Goal: Transaction & Acquisition: Obtain resource

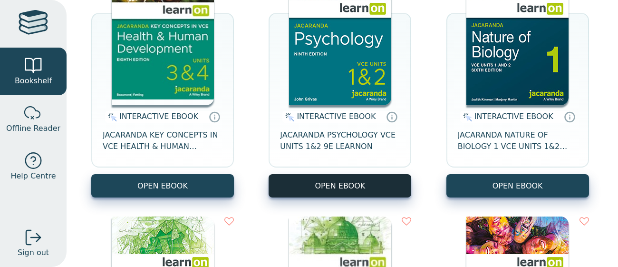
scroll to position [187, 0]
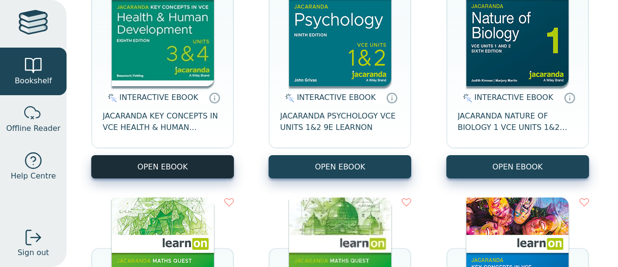
click at [153, 163] on button "OPEN EBOOK" at bounding box center [162, 166] width 143 height 23
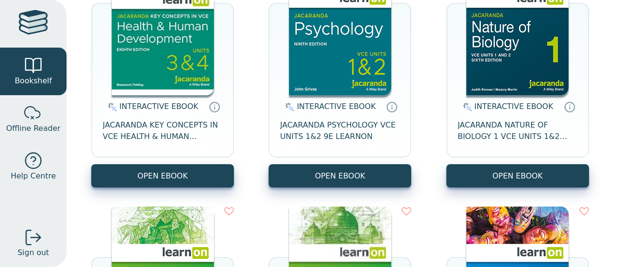
scroll to position [187, 0]
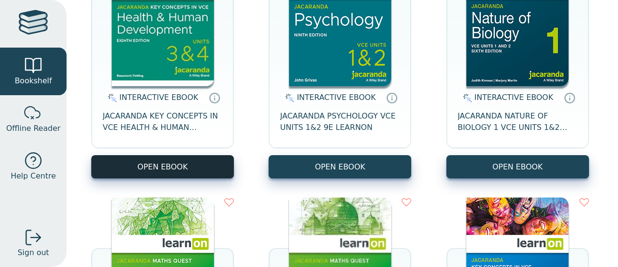
click at [180, 166] on button "OPEN EBOOK" at bounding box center [162, 166] width 143 height 23
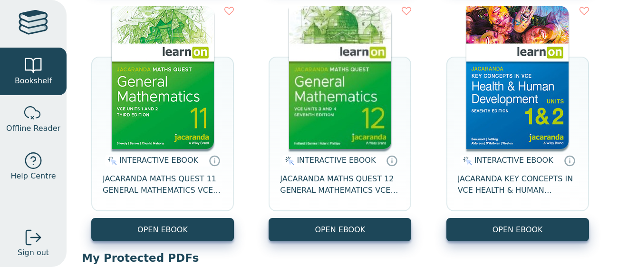
scroll to position [389, 0]
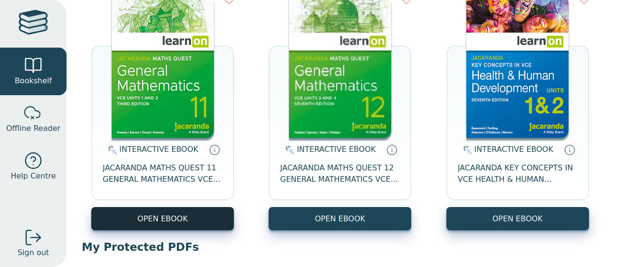
click at [149, 217] on button "OPEN EBOOK" at bounding box center [162, 218] width 143 height 23
